Goal: Information Seeking & Learning: Learn about a topic

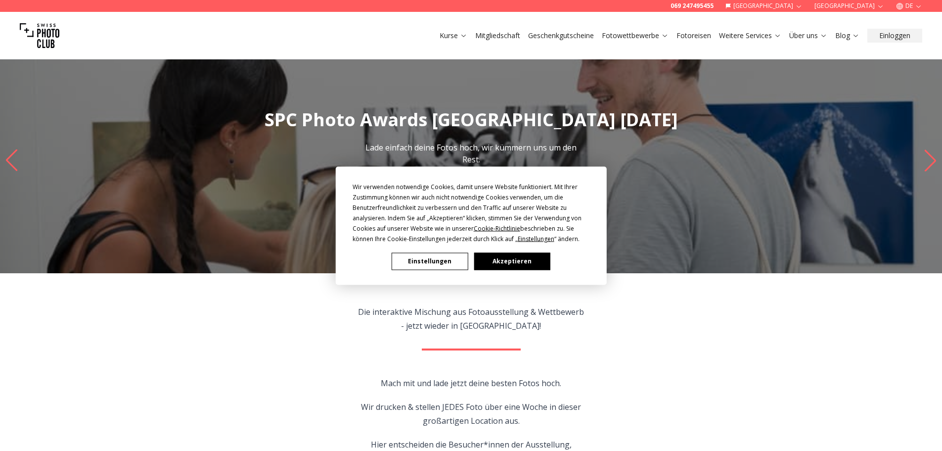
click at [530, 262] on button "Akzeptieren" at bounding box center [512, 260] width 76 height 17
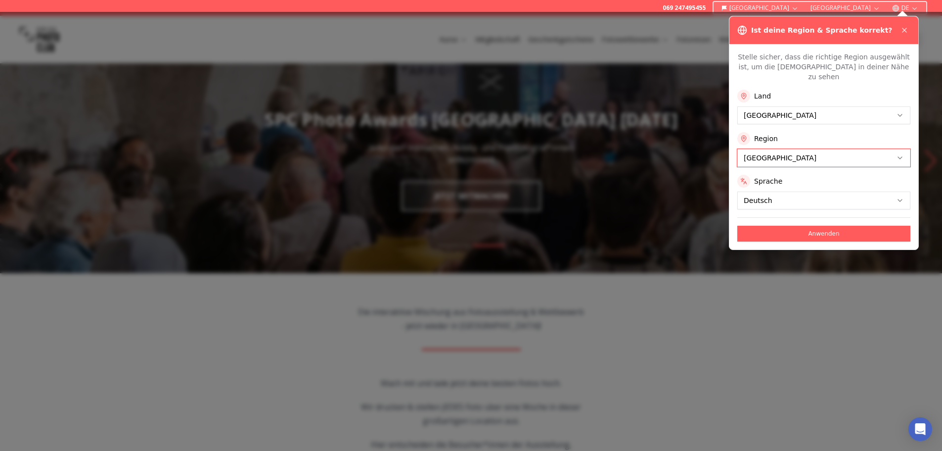
click at [907, 29] on icon at bounding box center [905, 30] width 8 height 8
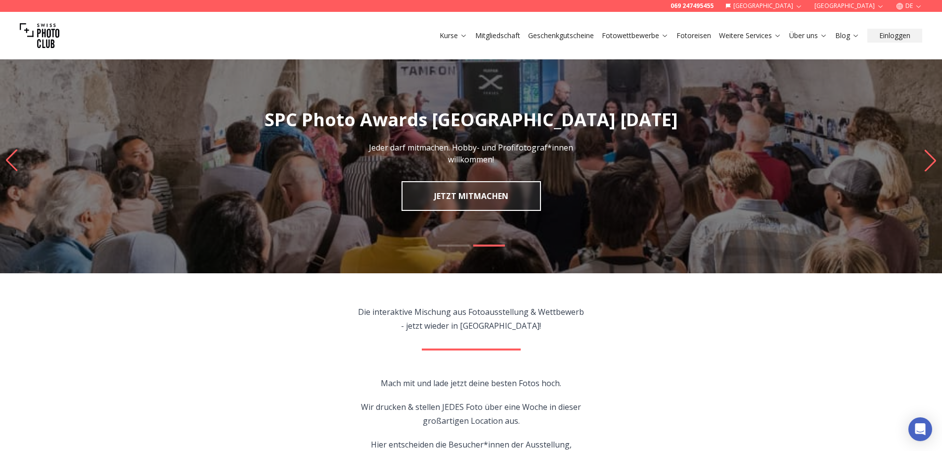
click at [614, 210] on img "2 / 2" at bounding box center [471, 160] width 942 height 226
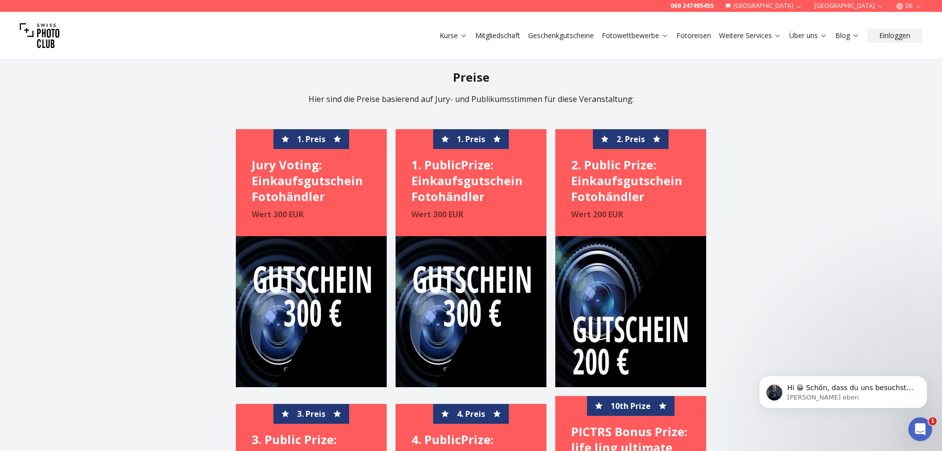
scroll to position [2177, 0]
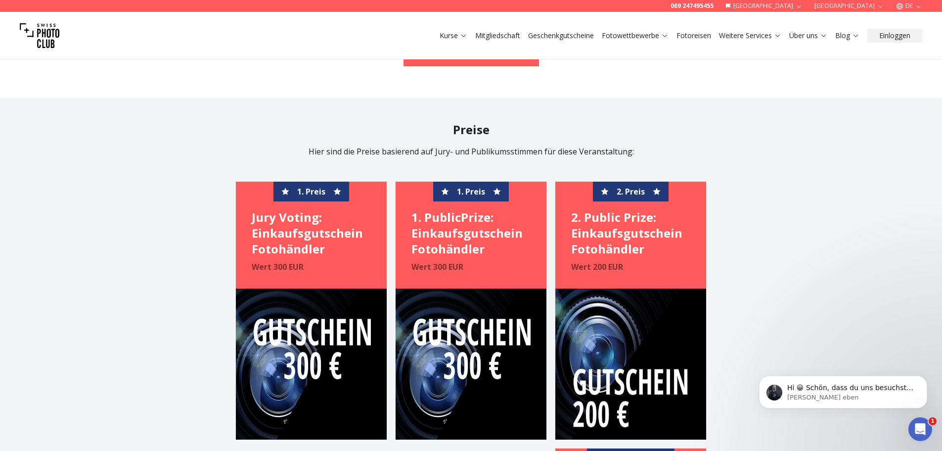
click at [695, 37] on link "Fotoreisen" at bounding box center [694, 36] width 35 height 10
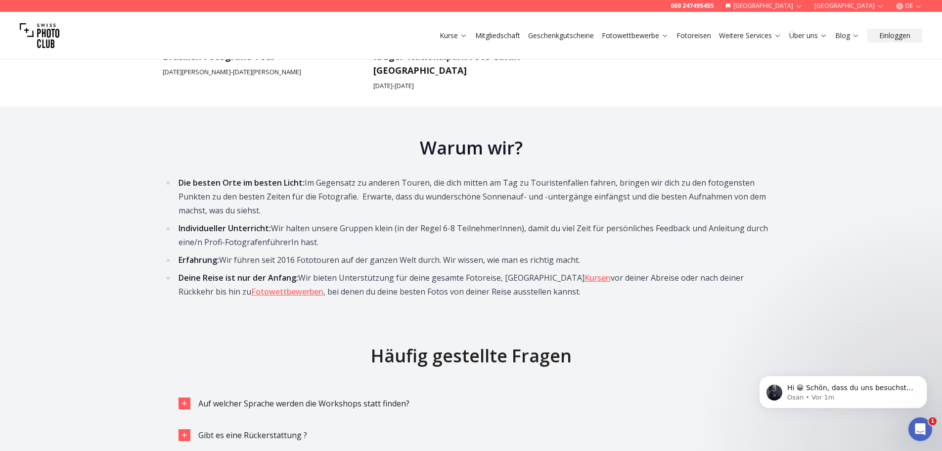
scroll to position [1979, 0]
